Goal: Task Accomplishment & Management: Manage account settings

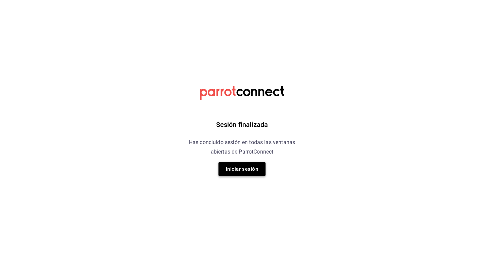
click at [238, 170] on button "Iniciar sesión" at bounding box center [241, 169] width 47 height 14
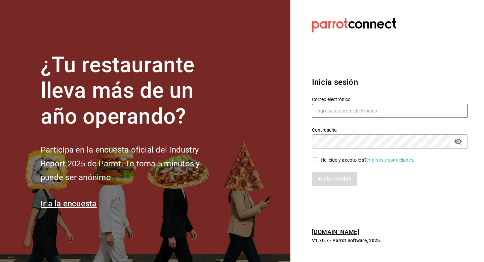
type input "[EMAIL_ADDRESS][DOMAIN_NAME]"
click at [317, 157] on input "He leído y acepto los Términos y condiciones." at bounding box center [315, 160] width 6 height 6
checkbox input "true"
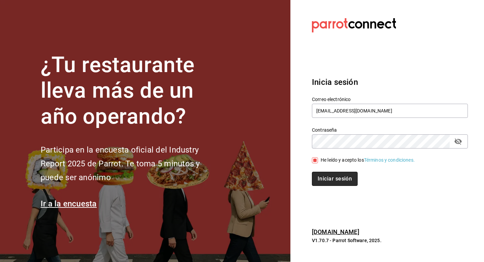
click at [323, 180] on button "Iniciar sesión" at bounding box center [335, 178] width 46 height 14
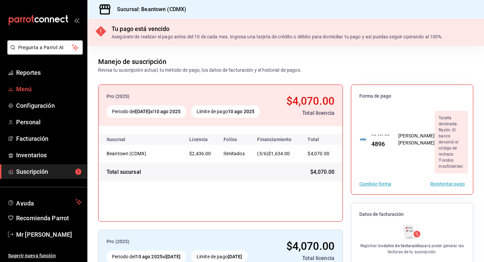
click at [24, 85] on span "Menú" at bounding box center [49, 88] width 66 height 9
